Goal: Navigation & Orientation: Find specific page/section

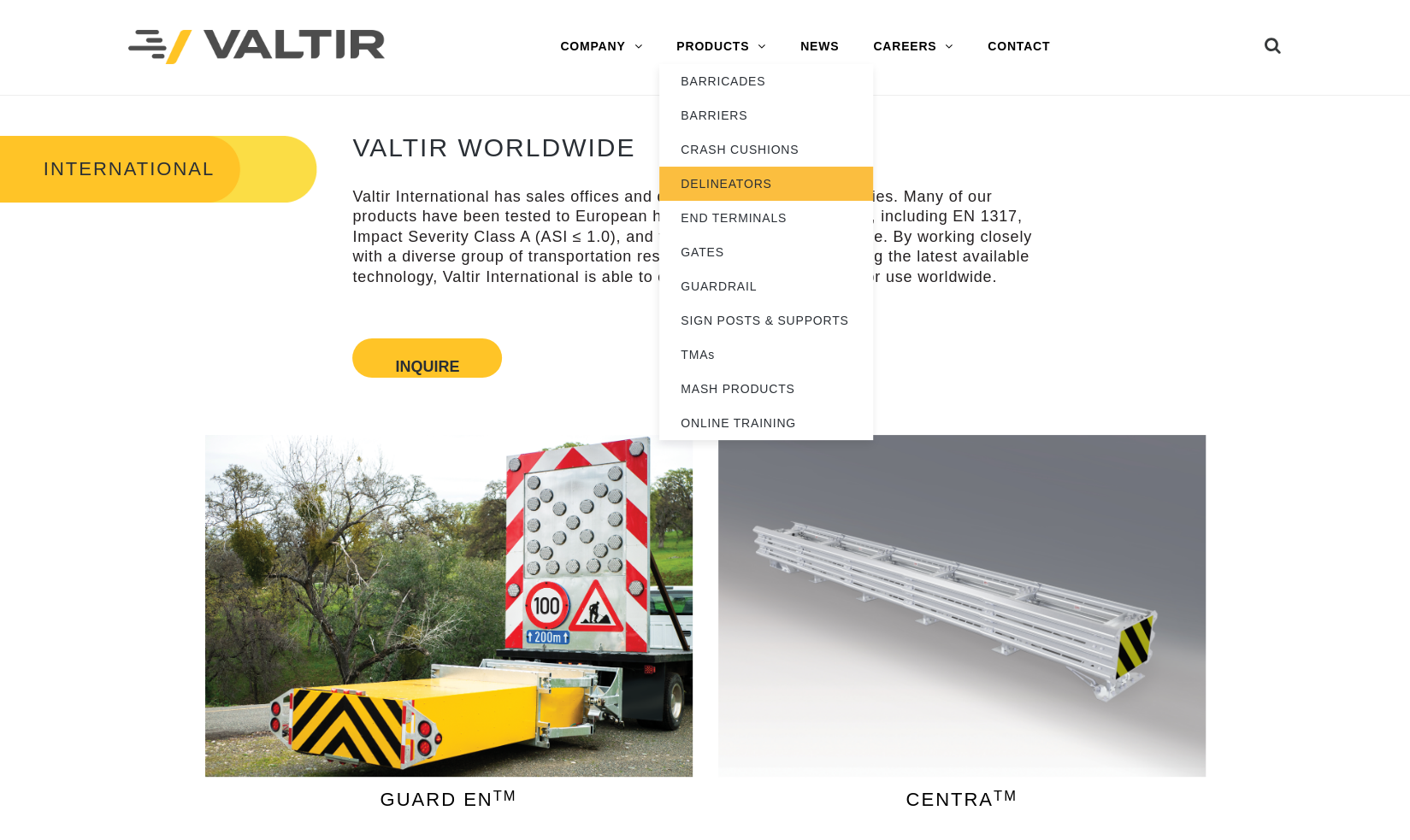
click at [751, 188] on link "DELINEATORS" at bounding box center [766, 183] width 214 height 34
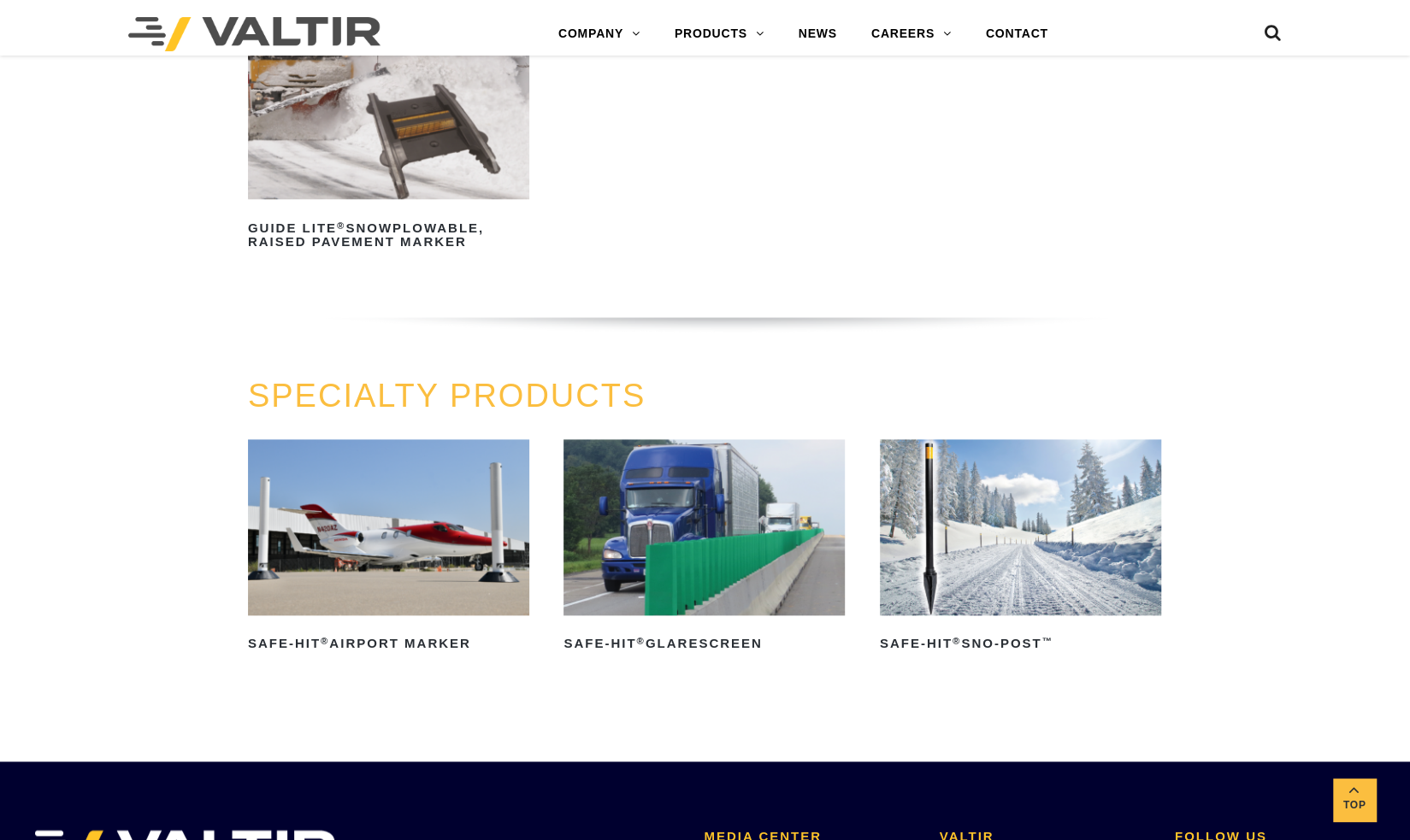
scroll to position [1109, 0]
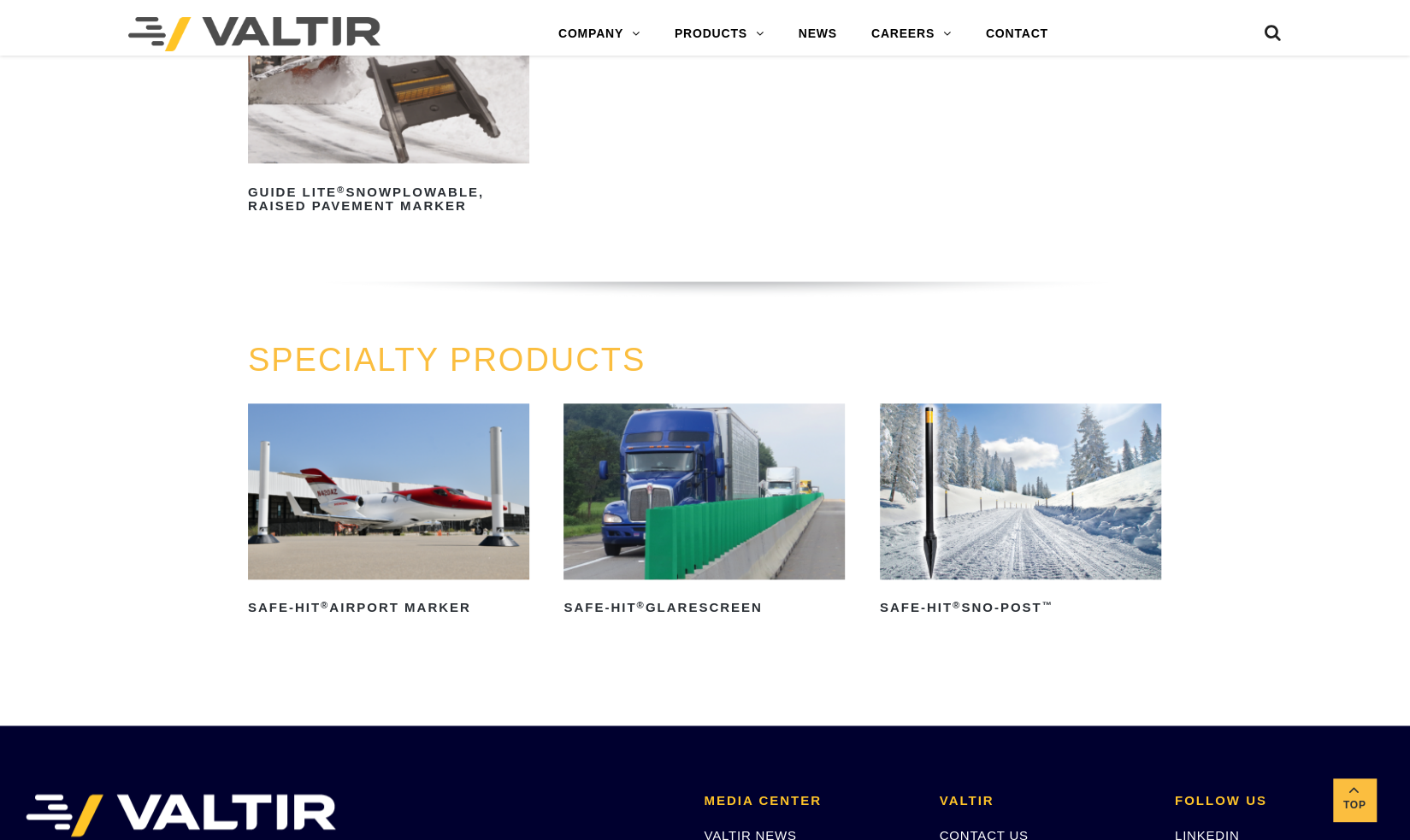
click at [545, 353] on link "SPECIALTY PRODUCTS" at bounding box center [446, 359] width 397 height 36
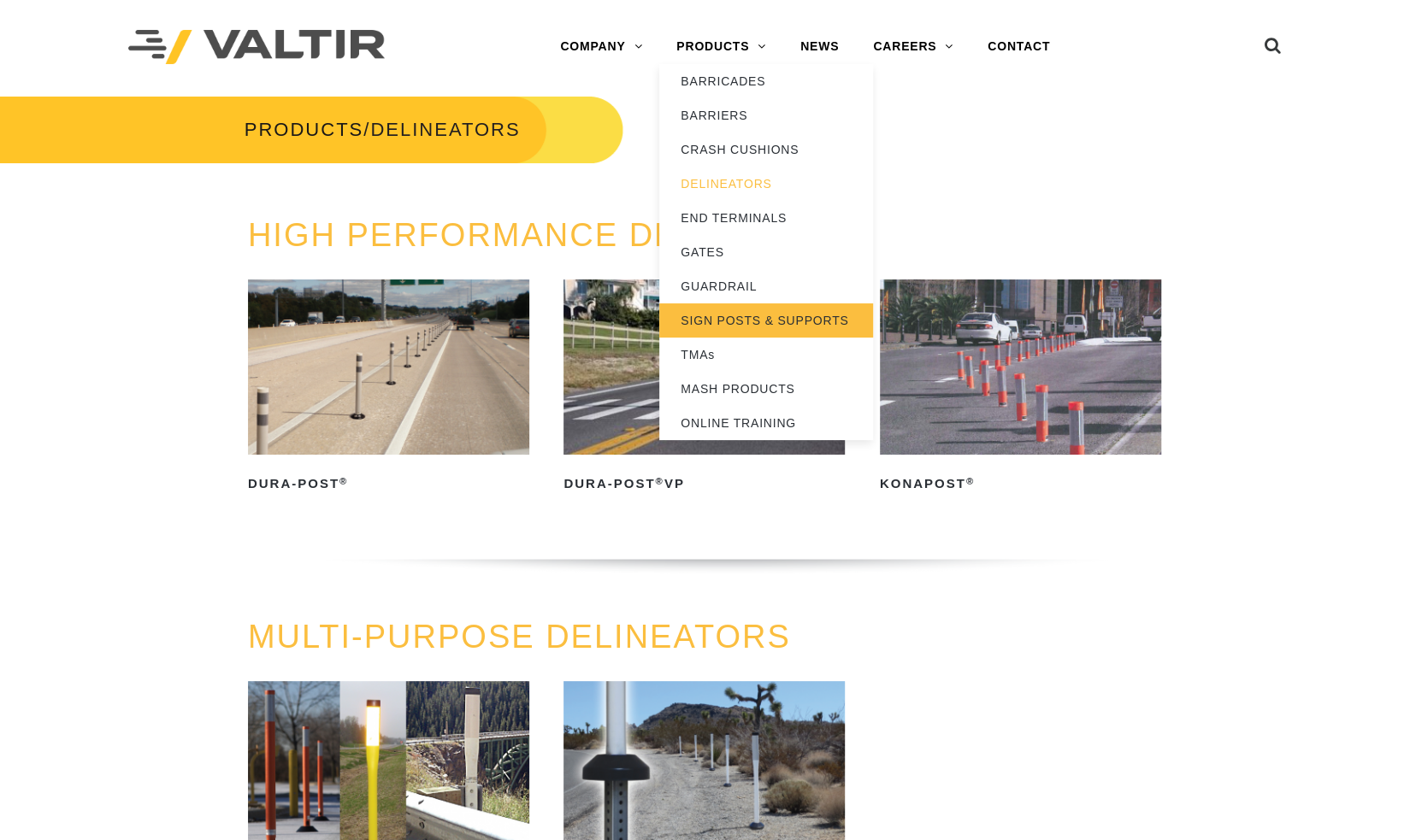
click at [740, 312] on link "SIGN POSTS & SUPPORTS" at bounding box center [766, 320] width 214 height 34
